Goal: Task Accomplishment & Management: Complete application form

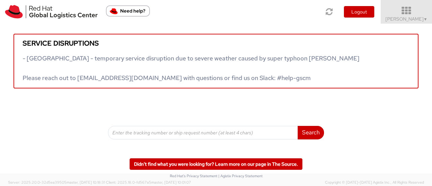
click at [421, 13] on icon at bounding box center [406, 10] width 59 height 9
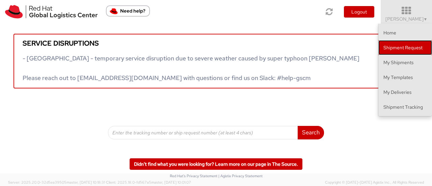
click at [398, 48] on link "Shipment Request" at bounding box center [406, 47] width 54 height 15
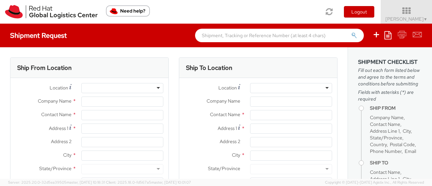
select select
select select "764"
type input "Red Hat, Inc."
type input "[PERSON_NAME]"
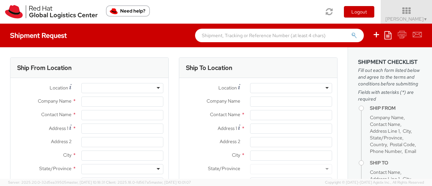
type input "[STREET_ADDRESS]"
type input "RALEIGH"
type input "27601"
type input "[PHONE_NUMBER]"
type input "[EMAIL_ADDRESS][DOMAIN_NAME]"
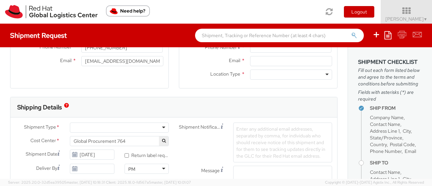
scroll to position [162, 0]
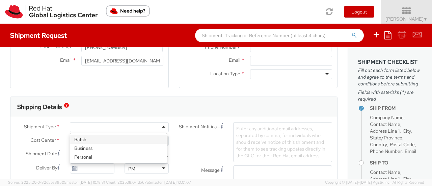
click at [121, 128] on div at bounding box center [119, 127] width 99 height 10
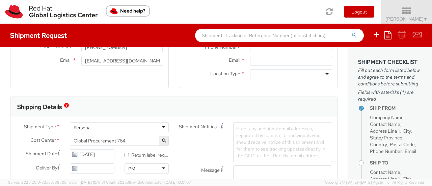
select select "900"
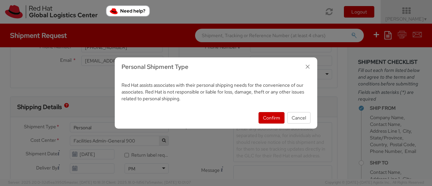
click at [305, 70] on icon "button" at bounding box center [308, 67] width 10 height 10
